Goal: Task Accomplishment & Management: Complete application form

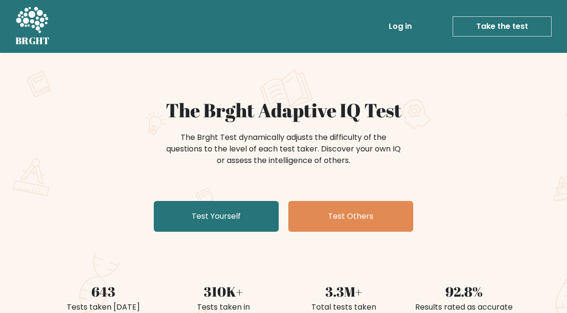
click at [242, 219] on link "Test Yourself" at bounding box center [216, 216] width 125 height 31
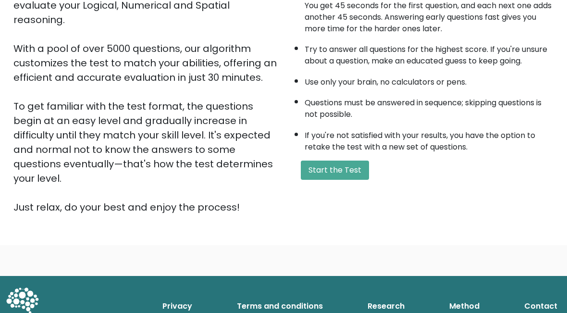
scroll to position [137, 0]
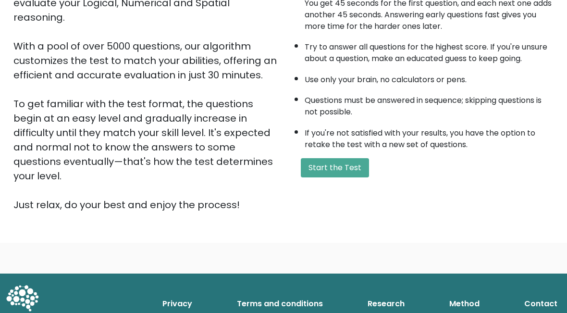
click at [345, 177] on button "Start the Test" at bounding box center [335, 167] width 68 height 19
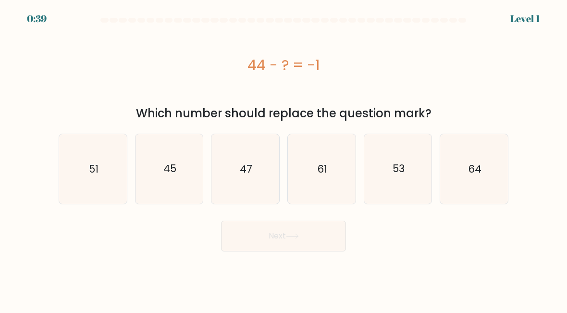
click at [170, 186] on icon "45" at bounding box center [170, 169] width 68 height 68
click at [284, 159] on input "b. 45" at bounding box center [284, 158] width 0 height 2
radio input "true"
click at [291, 249] on button "Next" at bounding box center [283, 236] width 125 height 31
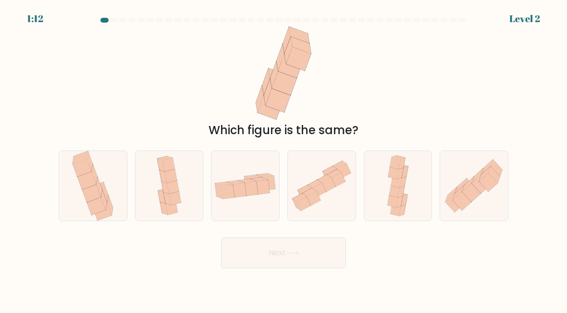
click at [482, 181] on icon at bounding box center [488, 182] width 19 height 19
click at [284, 159] on input "f." at bounding box center [284, 158] width 0 height 2
radio input "true"
click at [295, 266] on button "Next" at bounding box center [283, 253] width 125 height 31
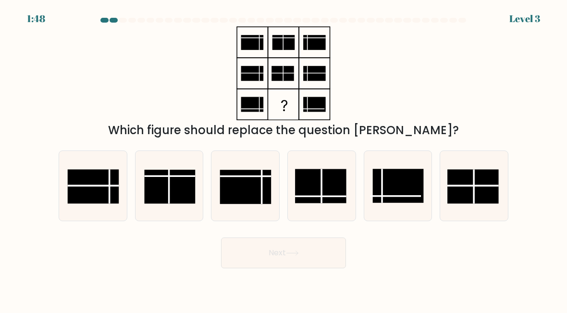
click at [330, 164] on icon at bounding box center [322, 186] width 68 height 68
click at [284, 159] on input "d." at bounding box center [284, 158] width 0 height 2
radio input "true"
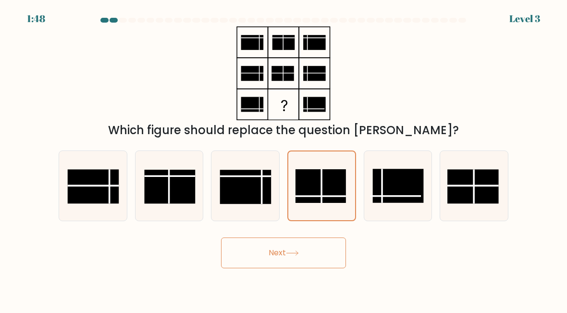
click at [299, 251] on icon at bounding box center [292, 253] width 13 height 5
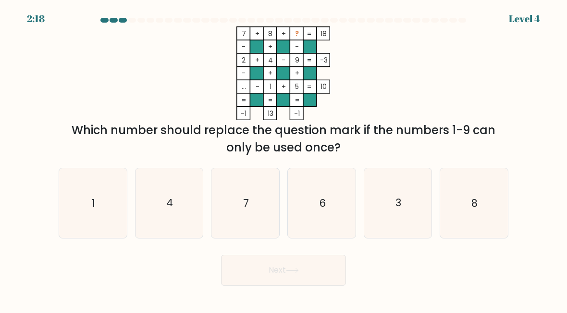
click at [401, 212] on icon "3" at bounding box center [399, 203] width 68 height 68
click at [284, 159] on input "e. 3" at bounding box center [284, 158] width 0 height 2
radio input "true"
click at [316, 278] on button "Next" at bounding box center [283, 270] width 125 height 31
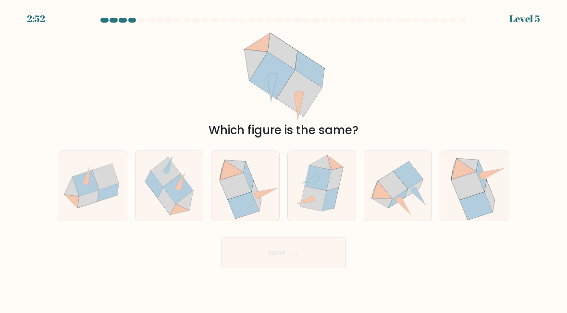
click at [318, 191] on icon at bounding box center [314, 198] width 26 height 25
click at [284, 159] on input "d." at bounding box center [284, 158] width 0 height 2
radio input "true"
click at [309, 254] on button "Next" at bounding box center [283, 253] width 125 height 31
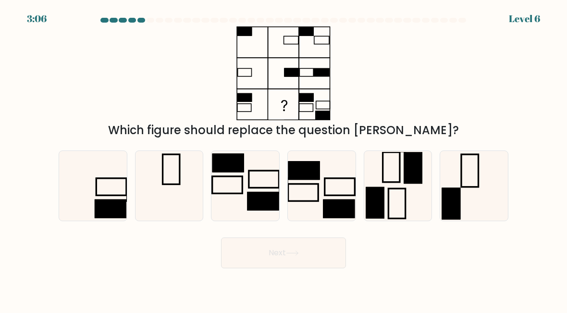
click at [110, 192] on icon at bounding box center [93, 186] width 68 height 68
click at [284, 159] on input "a." at bounding box center [284, 158] width 0 height 2
radio input "true"
click at [278, 249] on button "Next" at bounding box center [283, 253] width 125 height 31
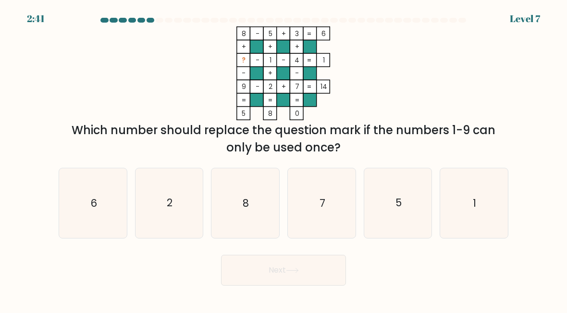
click at [97, 214] on icon "6" at bounding box center [93, 203] width 68 height 68
click at [284, 159] on input "a. 6" at bounding box center [284, 158] width 0 height 2
radio input "true"
click at [310, 268] on button "Next" at bounding box center [283, 270] width 125 height 31
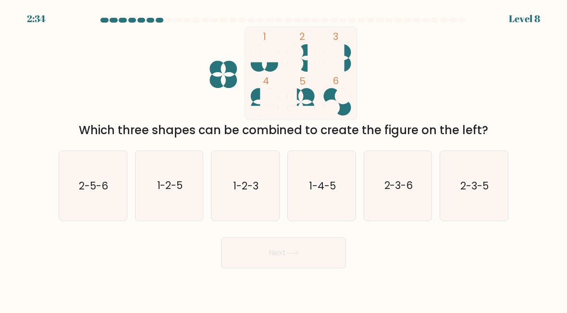
click at [332, 181] on text "1-4-5" at bounding box center [322, 186] width 27 height 14
click at [284, 159] on input "d. 1-4-5" at bounding box center [284, 158] width 0 height 2
radio input "true"
click at [311, 253] on button "Next" at bounding box center [283, 253] width 125 height 31
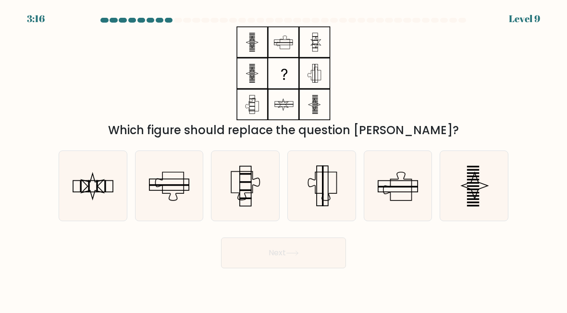
click at [409, 267] on div "Next" at bounding box center [284, 251] width 462 height 36
click at [87, 199] on icon at bounding box center [93, 186] width 68 height 68
click at [284, 159] on input "a." at bounding box center [284, 158] width 0 height 2
radio input "true"
click at [277, 247] on button "Next" at bounding box center [283, 253] width 125 height 31
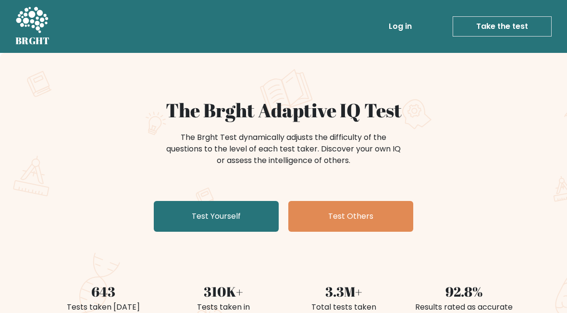
click at [234, 220] on link "Test Yourself" at bounding box center [216, 216] width 125 height 31
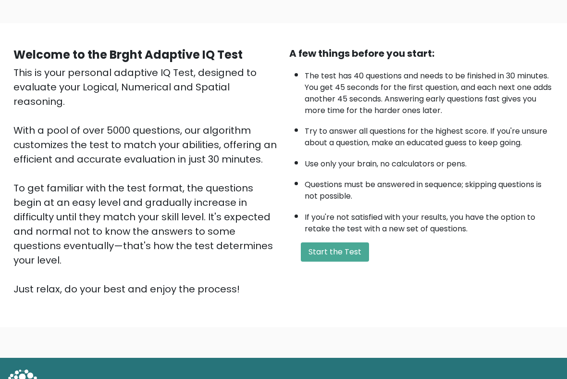
scroll to position [52, 0]
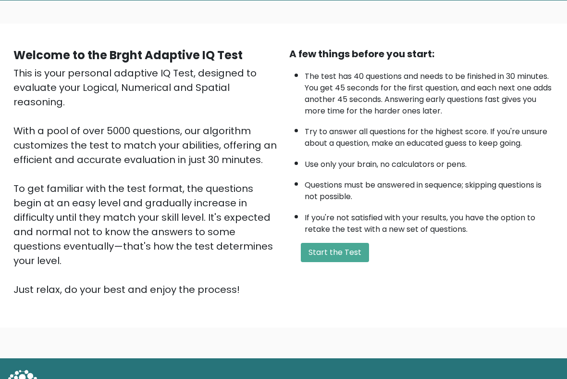
click at [350, 262] on button "Start the Test" at bounding box center [335, 252] width 68 height 19
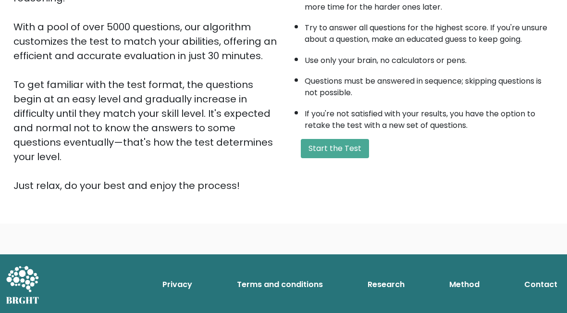
scroll to position [156, 0]
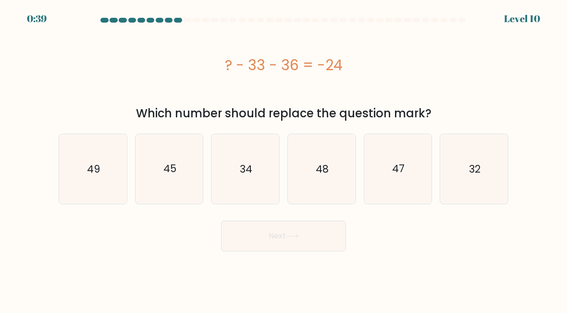
click at [163, 175] on icon "45" at bounding box center [170, 169] width 68 height 68
click at [284, 159] on input "b. 45" at bounding box center [284, 158] width 0 height 2
radio input "true"
click at [275, 244] on button "Next" at bounding box center [283, 236] width 125 height 31
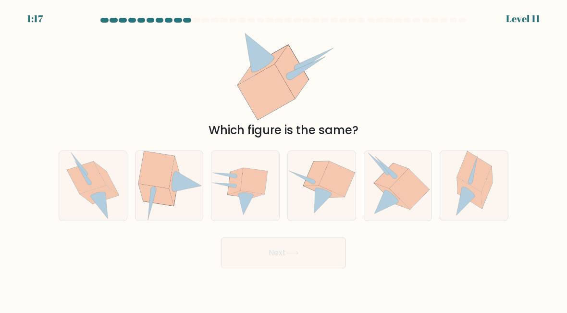
click at [222, 190] on icon at bounding box center [246, 185] width 68 height 59
click at [284, 159] on input "c." at bounding box center [284, 158] width 0 height 2
radio input "true"
click at [395, 211] on icon at bounding box center [397, 185] width 63 height 69
click at [284, 159] on input "e." at bounding box center [284, 158] width 0 height 2
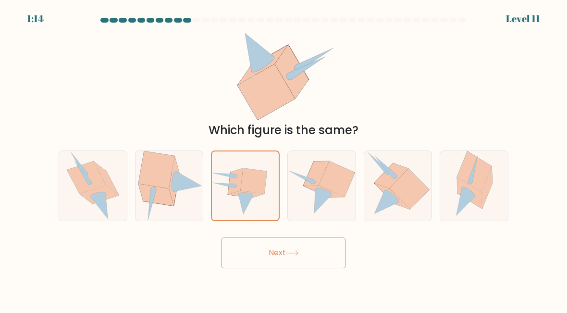
radio input "true"
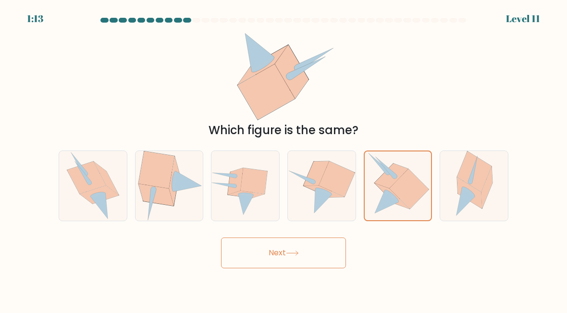
click at [408, 203] on icon at bounding box center [409, 189] width 39 height 40
click at [284, 159] on input "e." at bounding box center [284, 158] width 0 height 2
click at [288, 258] on button "Next" at bounding box center [283, 253] width 125 height 31
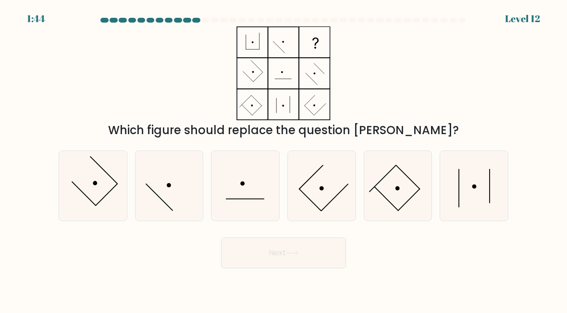
click at [330, 195] on icon at bounding box center [322, 186] width 68 height 68
click at [284, 159] on input "d." at bounding box center [284, 158] width 0 height 2
radio input "true"
click at [298, 263] on button "Next" at bounding box center [283, 253] width 125 height 31
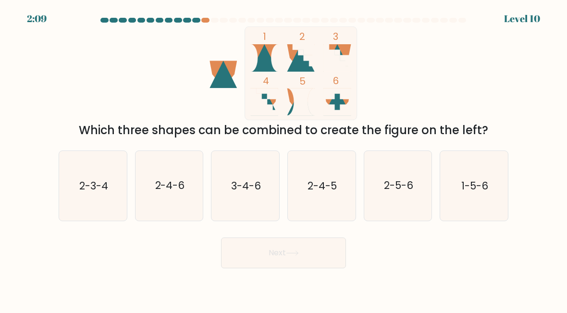
click at [85, 173] on icon "2-3-4" at bounding box center [93, 186] width 68 height 68
click at [284, 159] on input "a. 2-3-4" at bounding box center [284, 158] width 0 height 2
radio input "true"
click at [259, 263] on button "Next" at bounding box center [283, 253] width 125 height 31
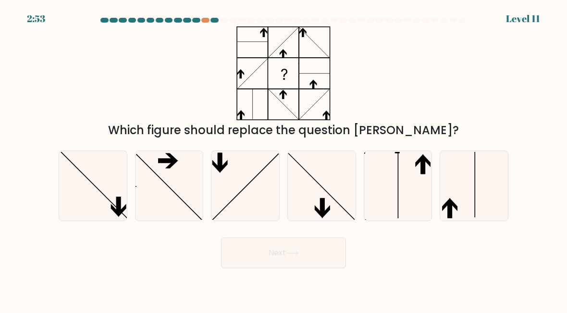
click at [194, 15] on div "2:53 Level 11" at bounding box center [283, 13] width 567 height 26
click at [193, 14] on div "2:52 Level 11" at bounding box center [283, 13] width 567 height 26
click at [202, 23] on div at bounding box center [284, 22] width 462 height 9
